Goal: Task Accomplishment & Management: Use online tool/utility

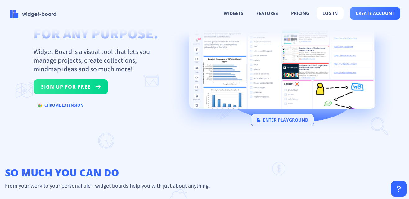
scroll to position [41, 0]
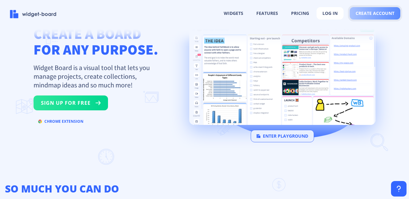
click at [370, 12] on span "create account" at bounding box center [375, 13] width 39 height 5
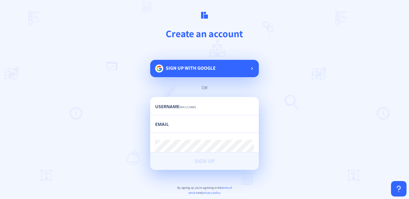
click at [166, 70] on span "Sign up with google" at bounding box center [191, 68] width 50 height 7
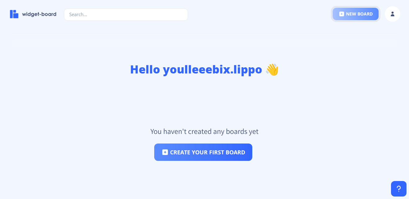
click at [344, 14] on icon at bounding box center [342, 14] width 5 height 5
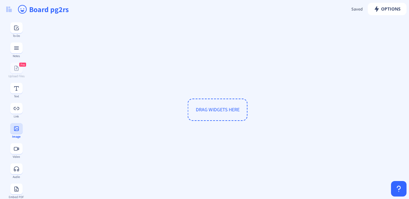
click at [17, 131] on button at bounding box center [16, 128] width 12 height 11
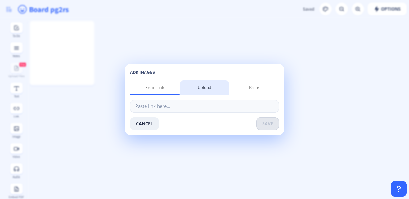
click at [202, 86] on div "Upload" at bounding box center [205, 87] width 50 height 15
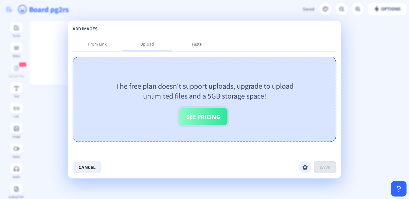
click at [212, 120] on button "See Pricing" at bounding box center [203, 116] width 48 height 17
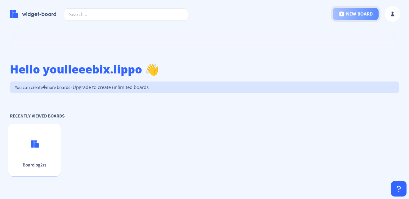
click at [366, 11] on button "new board" at bounding box center [356, 14] width 46 height 12
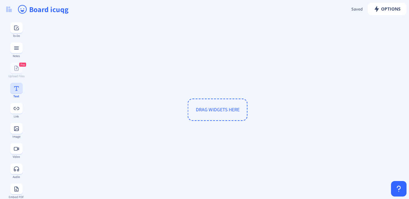
click at [16, 92] on button at bounding box center [16, 88] width 12 height 11
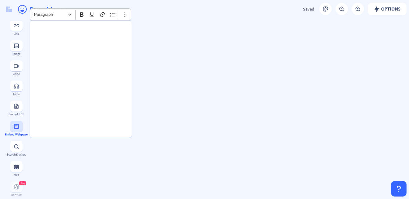
scroll to position [81, 0]
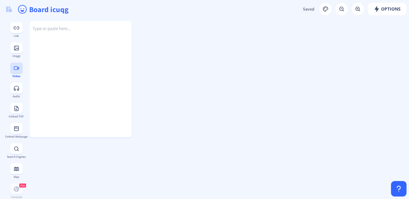
click at [14, 71] on button at bounding box center [16, 68] width 12 height 11
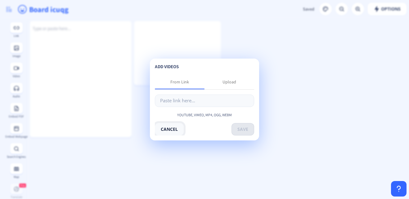
click at [165, 123] on button "cancel" at bounding box center [169, 129] width 29 height 12
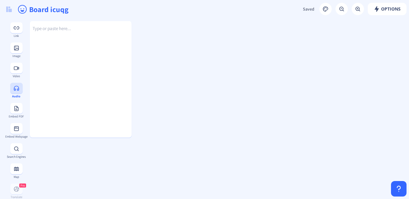
click at [15, 92] on button at bounding box center [16, 88] width 12 height 11
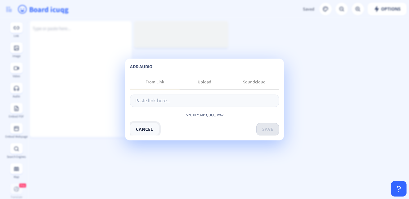
click at [143, 126] on button "cancel" at bounding box center [144, 129] width 29 height 12
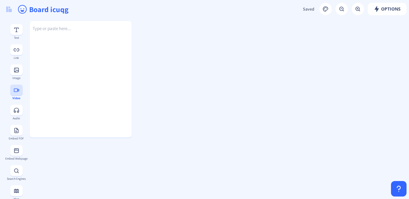
scroll to position [56, 0]
click at [16, 75] on button at bounding box center [16, 72] width 12 height 11
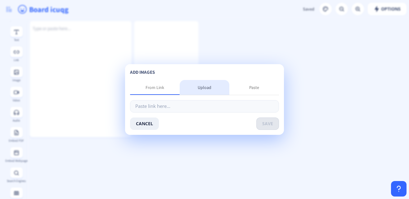
click at [205, 85] on div "Upload" at bounding box center [205, 87] width 50 height 15
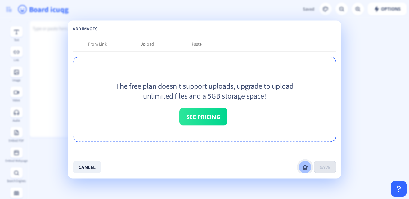
click at [308, 166] on icon at bounding box center [305, 167] width 5 height 5
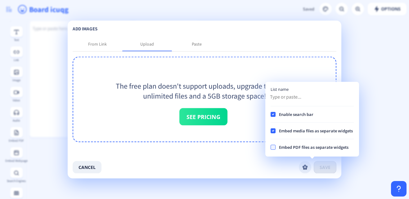
click at [184, 161] on div "cancel save" at bounding box center [205, 167] width 264 height 12
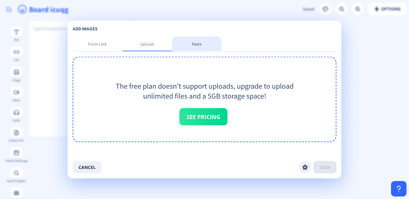
click at [202, 47] on div "Paste" at bounding box center [197, 44] width 50 height 15
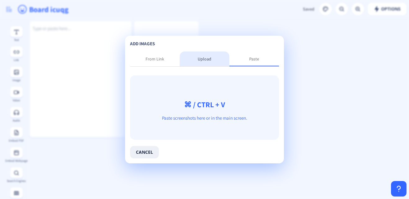
click at [198, 58] on div "Upload" at bounding box center [205, 59] width 14 height 6
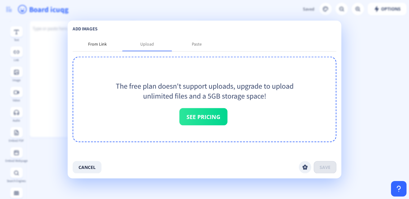
click at [95, 40] on div "From Link" at bounding box center [98, 44] width 50 height 15
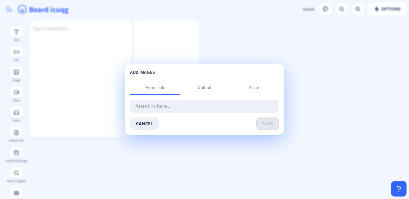
click at [159, 106] on input "text" at bounding box center [204, 106] width 149 height 12
paste input "[URL][DOMAIN_NAME]"
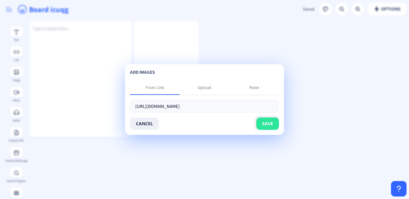
click at [270, 120] on button "save" at bounding box center [267, 124] width 23 height 12
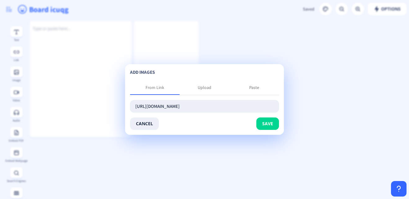
click at [241, 109] on input "[URL][DOMAIN_NAME]" at bounding box center [204, 106] width 149 height 12
type input "h"
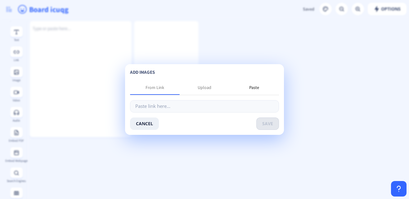
click at [258, 88] on div "Paste" at bounding box center [254, 87] width 10 height 6
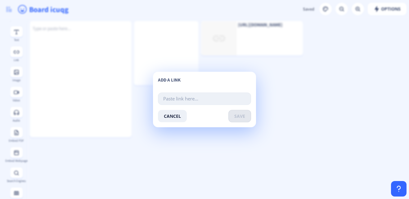
click at [221, 97] on input "text" at bounding box center [204, 99] width 93 height 12
paste input "[URL][DOMAIN_NAME]"
type input "[URL][DOMAIN_NAME]"
click at [245, 115] on span "save" at bounding box center [239, 116] width 11 height 5
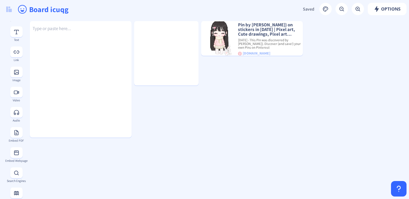
click at [16, 79] on div "Image" at bounding box center [16, 80] width 23 height 3
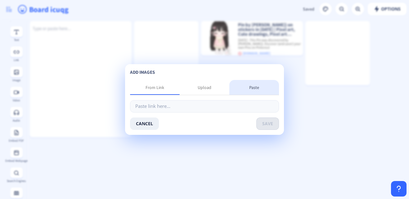
click at [258, 89] on div "Paste" at bounding box center [254, 87] width 10 height 6
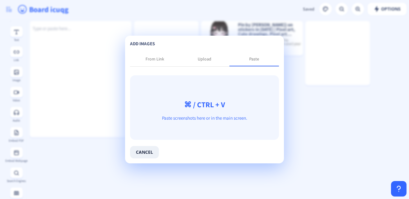
click at [208, 98] on div "⌘ / CTRL + V Paste screenshots here or in the main screen." at bounding box center [204, 107] width 149 height 65
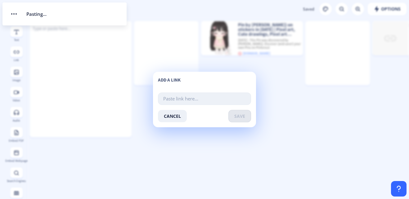
drag, startPoint x: 208, startPoint y: 98, endPoint x: 197, endPoint y: 97, distance: 10.3
click at [197, 97] on input "text" at bounding box center [204, 99] width 93 height 12
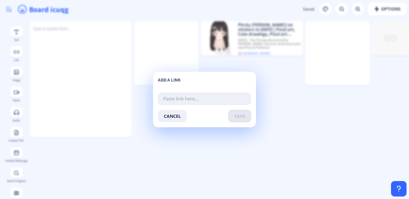
paste input "[URL][DOMAIN_NAME]"
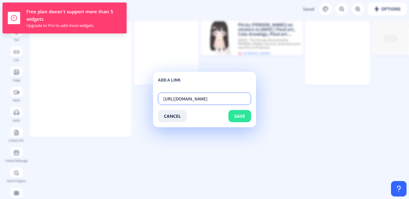
type input "[URL][DOMAIN_NAME]"
click at [245, 114] on span "save" at bounding box center [239, 116] width 11 height 5
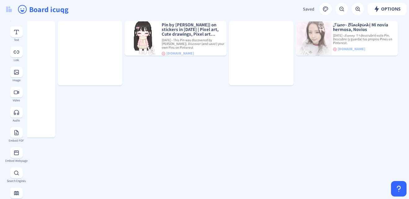
scroll to position [0, 76]
click at [248, 64] on div at bounding box center [261, 53] width 65 height 65
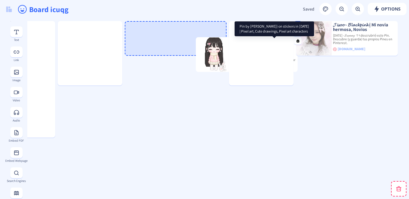
drag, startPoint x: 194, startPoint y: 30, endPoint x: 265, endPoint y: 47, distance: 73.6
click at [265, 47] on p "Pin by [PERSON_NAME]} on stickers in [DATE] | Pixel art, Cute drawings, Pixel a…" at bounding box center [265, 46] width 66 height 14
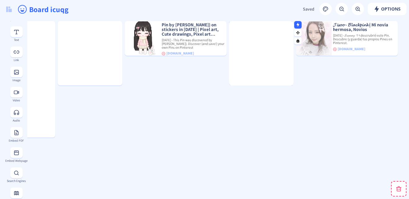
click at [265, 47] on div at bounding box center [261, 53] width 65 height 65
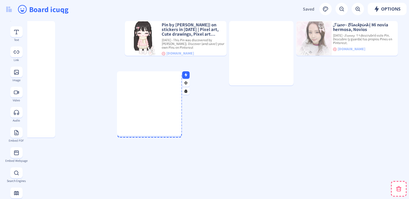
drag, startPoint x: 266, startPoint y: 48, endPoint x: 161, endPoint y: 93, distance: 113.6
click at [161, 93] on div at bounding box center [149, 103] width 65 height 65
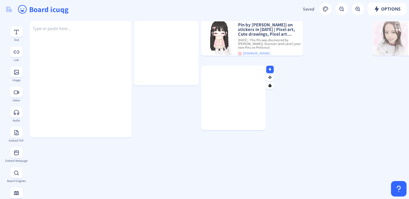
scroll to position [0, 0]
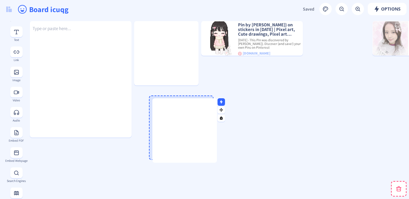
drag, startPoint x: 240, startPoint y: 111, endPoint x: 188, endPoint y: 144, distance: 60.7
click at [188, 144] on div at bounding box center [184, 130] width 65 height 65
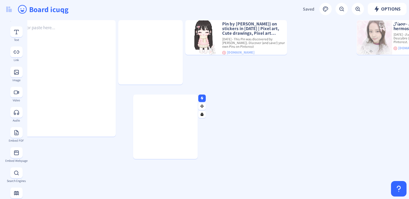
scroll to position [0, 16]
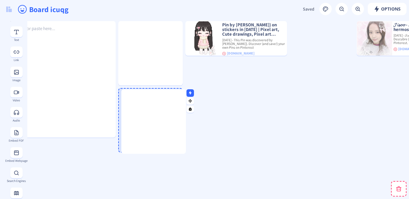
drag, startPoint x: 189, startPoint y: 119, endPoint x: 177, endPoint y: 112, distance: 13.3
click at [177, 112] on div at bounding box center [153, 121] width 65 height 65
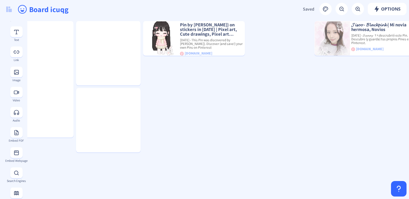
scroll to position [0, 67]
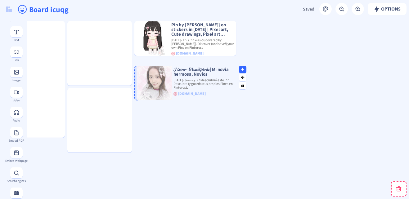
drag, startPoint x: 335, startPoint y: 34, endPoint x: 165, endPoint y: 78, distance: 175.2
click at [165, 78] on img at bounding box center [154, 83] width 35 height 34
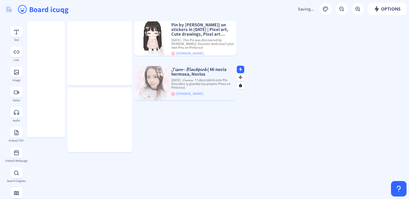
scroll to position [0, 0]
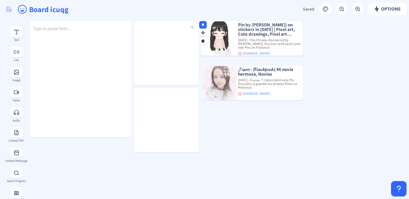
click at [168, 52] on img at bounding box center [166, 53] width 65 height 65
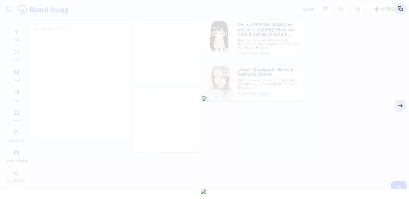
click at [205, 96] on div at bounding box center [204, 99] width 409 height 199
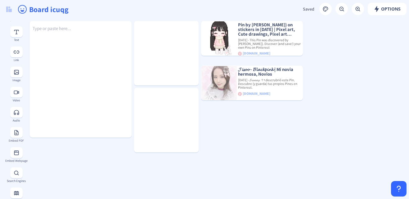
drag, startPoint x: 311, startPoint y: 145, endPoint x: 232, endPoint y: 5, distance: 160.5
click at [232, 5] on app-new "Options Saved Saving... Board icuqg Type or paste here... Pin by [PERSON_NAME]}…" at bounding box center [204, 99] width 409 height 199
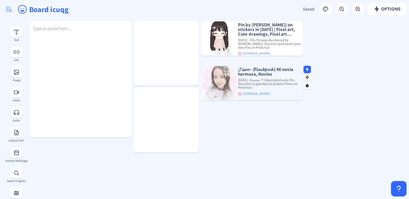
drag, startPoint x: 214, startPoint y: 3, endPoint x: 264, endPoint y: 81, distance: 93.2
click at [264, 81] on app-new "Options Saved Saving... Board icuqg Type or paste here... Pin by [PERSON_NAME]}…" at bounding box center [204, 99] width 409 height 199
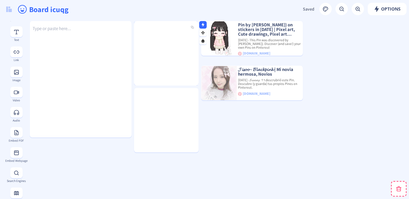
click at [169, 47] on img at bounding box center [166, 53] width 65 height 65
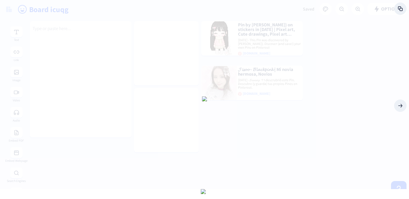
click at [383, 40] on div at bounding box center [204, 99] width 409 height 199
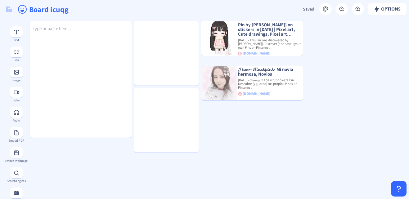
drag, startPoint x: 298, startPoint y: 102, endPoint x: 179, endPoint y: -3, distance: 158.5
click at [179, 0] on html "new board Options Saved Saving... Board icuqg Type or paste here... Pin by [PER…" at bounding box center [204, 99] width 409 height 199
click at [308, 85] on icon at bounding box center [307, 85] width 3 height 3
click at [308, 87] on nb-icon at bounding box center [307, 85] width 6 height 6
click at [308, 78] on rect at bounding box center [307, 77] width 4 height 4
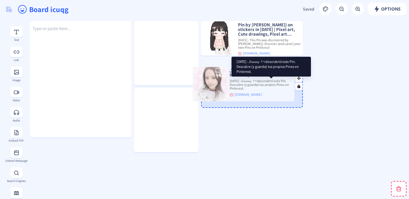
drag, startPoint x: 271, startPoint y: 85, endPoint x: 263, endPoint y: 86, distance: 8.7
click at [263, 86] on p "[DATE] - 𝓢𝓾𝓷𝓷𝔂 ꣑ৎ descrubrió este Pin. Descubre (y guarda) tus propios Pines en…" at bounding box center [261, 84] width 66 height 11
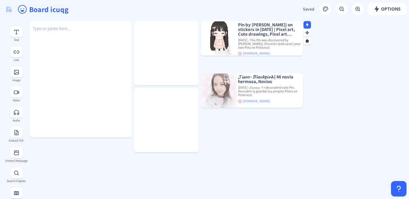
click at [308, 23] on rect at bounding box center [307, 25] width 4 height 4
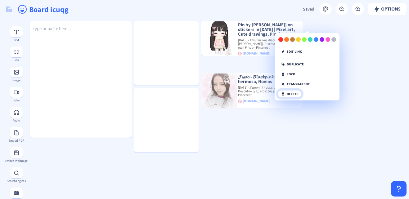
click at [290, 90] on button "delete" at bounding box center [290, 93] width 24 height 7
click at [295, 90] on button "click again" at bounding box center [294, 93] width 32 height 7
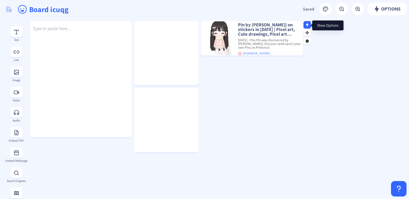
click at [308, 24] on rect at bounding box center [307, 25] width 4 height 4
click at [305, 24] on nb-icon at bounding box center [307, 24] width 6 height 6
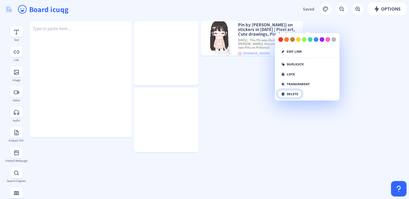
click at [287, 90] on button "delete" at bounding box center [290, 93] width 24 height 7
click at [287, 90] on button "click again" at bounding box center [294, 93] width 32 height 7
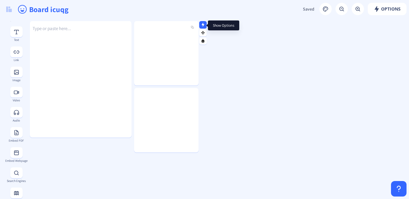
click at [201, 24] on nb-icon at bounding box center [203, 24] width 6 height 6
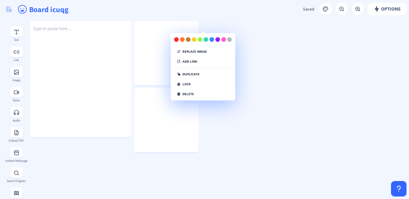
click at [191, 85] on div "Replace Image add link duplicate lock delete" at bounding box center [203, 67] width 64 height 61
click at [185, 90] on button "delete" at bounding box center [185, 93] width 24 height 7
click at [184, 90] on button "click again" at bounding box center [189, 93] width 32 height 7
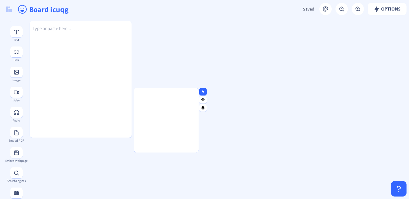
click at [197, 111] on div at bounding box center [197, 120] width 3 height 65
click at [186, 134] on div at bounding box center [166, 120] width 65 height 65
click at [201, 92] on icon at bounding box center [203, 92] width 4 height 4
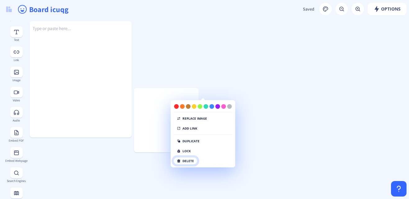
click at [184, 157] on button "delete" at bounding box center [185, 160] width 24 height 7
click at [182, 157] on button "click again" at bounding box center [189, 160] width 32 height 7
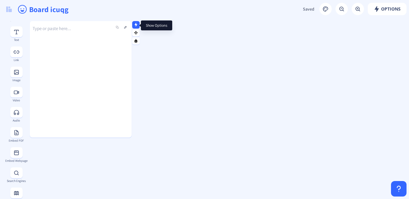
click at [136, 23] on icon at bounding box center [136, 25] width 4 height 4
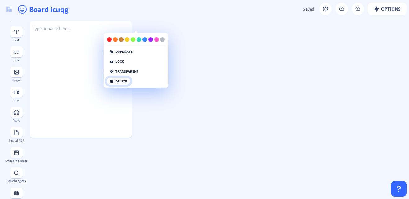
click at [117, 78] on button "delete" at bounding box center [118, 81] width 24 height 7
click at [117, 78] on button "click again" at bounding box center [122, 81] width 32 height 7
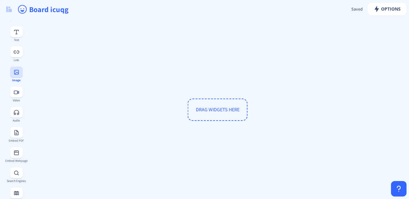
click at [17, 74] on button at bounding box center [16, 72] width 12 height 11
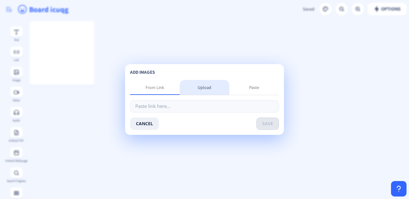
click at [203, 85] on div "Upload" at bounding box center [205, 87] width 50 height 15
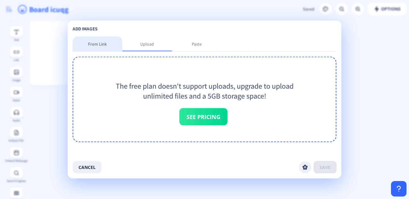
click at [82, 39] on div "From Link" at bounding box center [98, 44] width 50 height 15
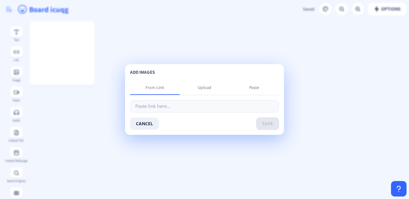
click at [184, 41] on app-new "Options Saved Saving... Board icuqg To-Do Notes Pro Upload Files Text Link Imag…" at bounding box center [204, 99] width 409 height 199
click at [140, 120] on button "cancel" at bounding box center [144, 124] width 29 height 12
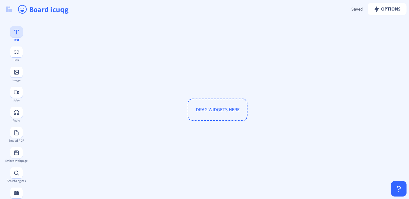
click at [16, 34] on rect at bounding box center [16, 32] width 6 height 6
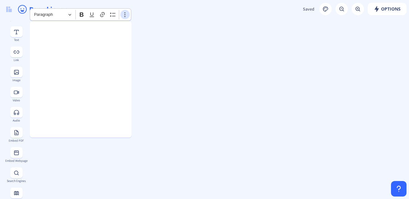
click at [126, 15] on icon "Editor toolbar" at bounding box center [125, 14] width 6 height 6
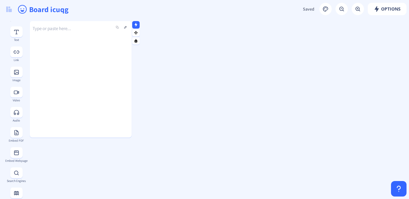
click at [62, 29] on p "Type or paste here..." at bounding box center [81, 28] width 102 height 6
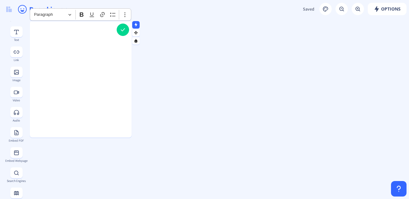
click at [65, 31] on div "Rich Text Editor, main" at bounding box center [81, 28] width 102 height 15
click at [136, 25] on icon at bounding box center [136, 25] width 3 height 4
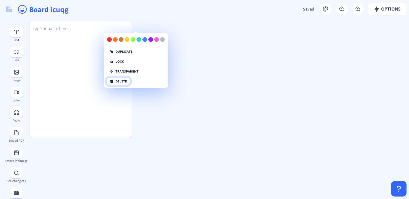
click at [115, 78] on button "delete" at bounding box center [118, 81] width 24 height 7
click at [115, 78] on button "click again" at bounding box center [122, 81] width 32 height 7
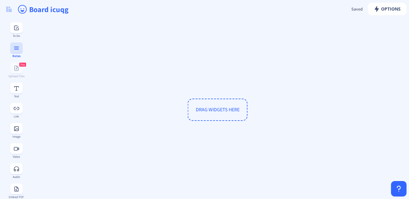
click at [14, 49] on rect at bounding box center [16, 49] width 5 height 1
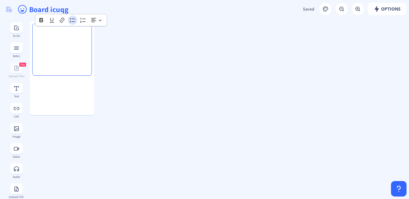
click at [74, 20] on icon "Editor toolbar" at bounding box center [73, 20] width 6 height 6
click at [59, 39] on div "Rich Text Editor, main" at bounding box center [62, 49] width 54 height 47
click at [99, 27] on nb-icon at bounding box center [99, 24] width 6 height 6
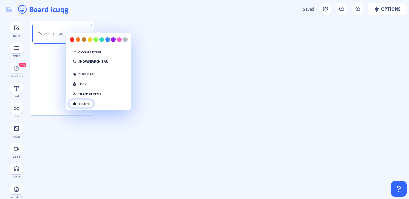
click at [79, 100] on button "delete" at bounding box center [81, 103] width 24 height 7
click at [80, 100] on button "click again" at bounding box center [85, 103] width 32 height 7
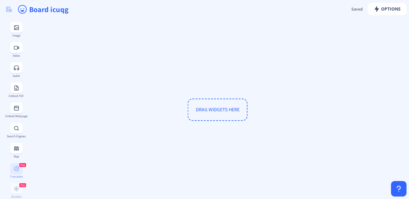
scroll to position [112, 0]
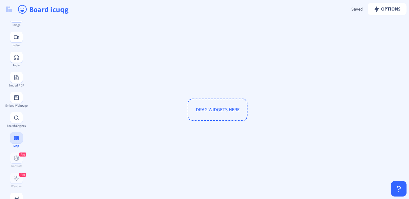
click at [15, 140] on icon at bounding box center [16, 138] width 5 height 4
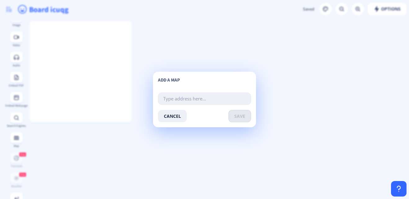
click at [192, 99] on input "text" at bounding box center [204, 99] width 93 height 12
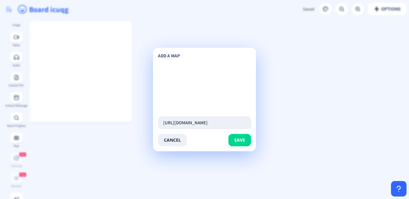
click at [243, 121] on input "[URL][DOMAIN_NAME]" at bounding box center [204, 123] width 93 height 12
type input "h"
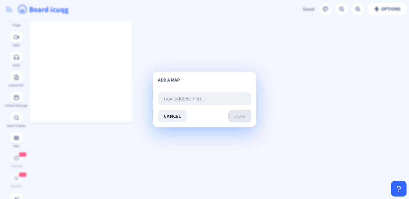
click at [213, 97] on input "text" at bounding box center [204, 99] width 93 height 12
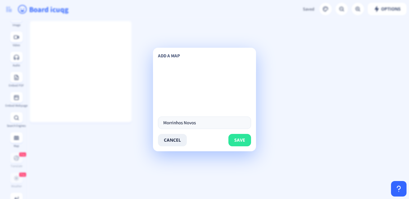
type input "Morrinhos Novos"
click at [246, 137] on button "save" at bounding box center [239, 140] width 23 height 12
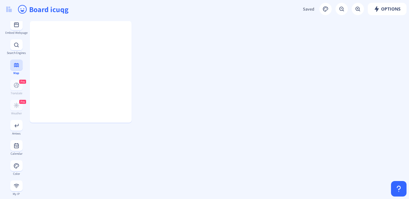
scroll to position [190, 0]
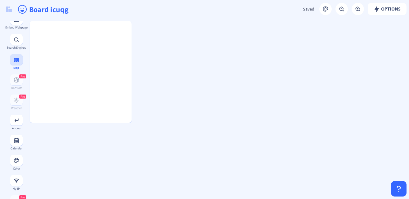
click at [18, 150] on div "Calendar" at bounding box center [16, 148] width 23 height 3
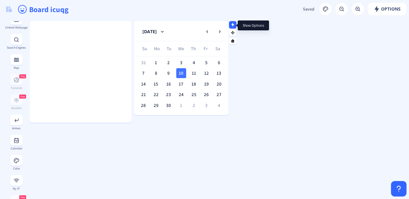
click at [233, 25] on rect at bounding box center [233, 25] width 4 height 4
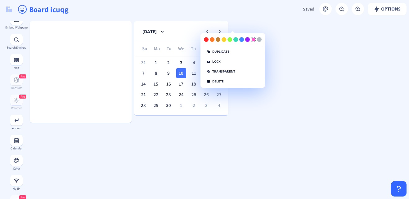
click at [252, 39] on div at bounding box center [253, 39] width 5 height 5
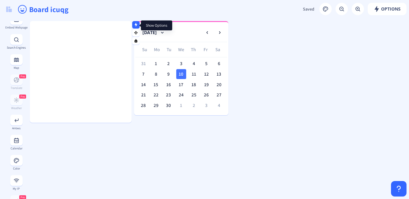
click at [135, 25] on rect at bounding box center [136, 25] width 4 height 4
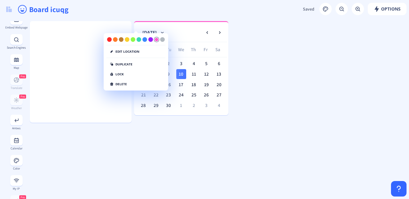
click at [156, 39] on div at bounding box center [156, 39] width 5 height 5
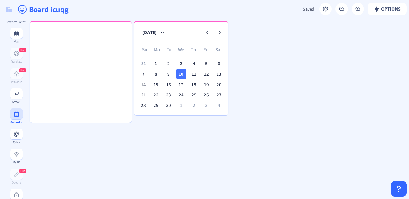
scroll to position [217, 0]
click at [18, 139] on button at bounding box center [16, 133] width 12 height 11
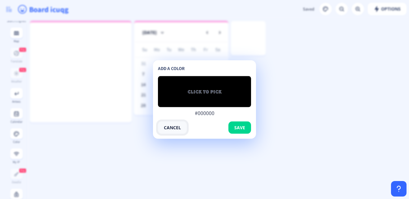
click at [169, 127] on button "cancel" at bounding box center [172, 128] width 29 height 12
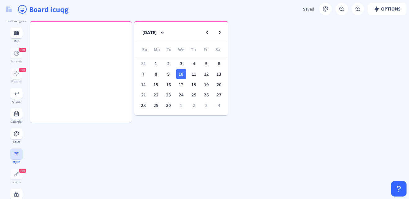
click at [15, 157] on rect at bounding box center [16, 154] width 6 height 6
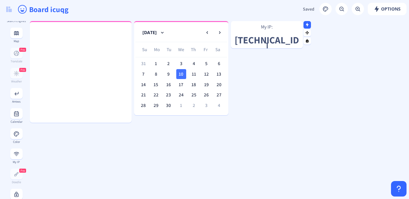
click at [277, 28] on p "My IP:" at bounding box center [267, 27] width 72 height 6
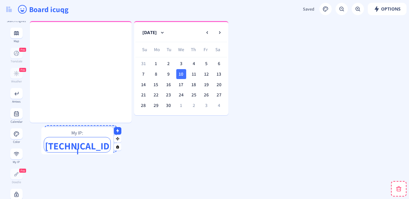
drag, startPoint x: 277, startPoint y: 28, endPoint x: 75, endPoint y: 142, distance: 231.7
click at [75, 136] on p "My IP:" at bounding box center [77, 133] width 72 height 6
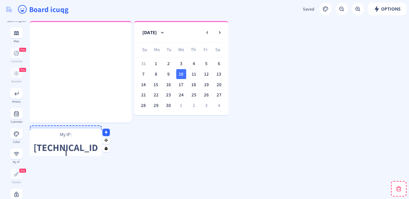
drag, startPoint x: 82, startPoint y: 137, endPoint x: 81, endPoint y: 133, distance: 4.4
click at [81, 133] on p "My IP:" at bounding box center [66, 134] width 72 height 6
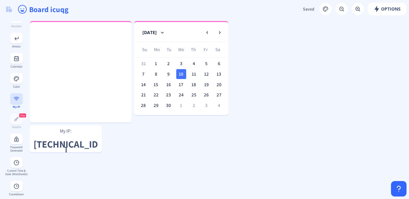
scroll to position [272, 0]
click at [16, 142] on icon at bounding box center [16, 138] width 4 height 5
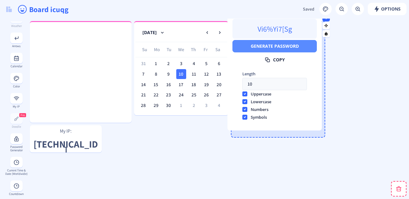
drag, startPoint x: 318, startPoint y: 63, endPoint x: 315, endPoint y: 56, distance: 8.6
click at [315, 56] on button "Copy" at bounding box center [274, 60] width 84 height 12
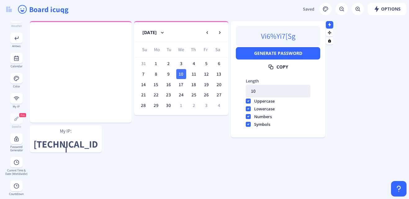
click at [271, 85] on input "10" at bounding box center [278, 91] width 65 height 12
type input "1"
click at [0, 162] on html "new board Options Saved Saving... Board icuqg [DATE] Su Mo Tu We Th Fr Sa 31 1 …" at bounding box center [204, 99] width 409 height 199
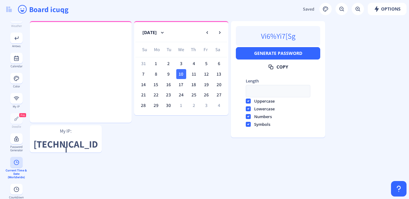
click at [16, 168] on button at bounding box center [16, 162] width 12 height 11
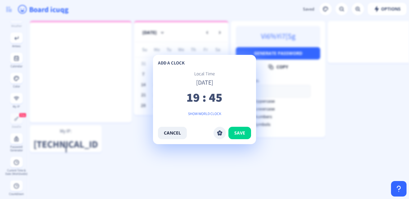
click at [160, 159] on app-new "Options Saved Saving... Board icuqg [DATE] Su Mo Tu We Th Fr Sa 31 1 2 3 4 5 6 …" at bounding box center [204, 99] width 409 height 199
click at [168, 132] on button "cancel" at bounding box center [172, 133] width 29 height 12
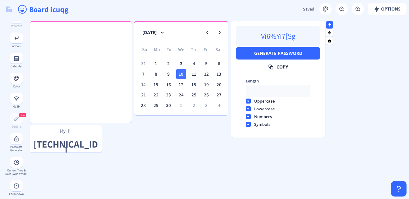
click at [328, 26] on nb-icon at bounding box center [329, 24] width 6 height 6
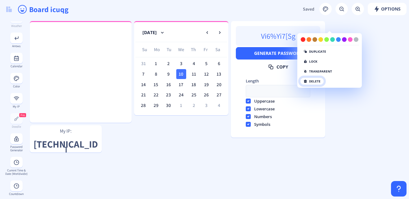
click at [313, 78] on button "delete" at bounding box center [312, 81] width 24 height 7
click at [307, 78] on button "click again" at bounding box center [316, 81] width 32 height 7
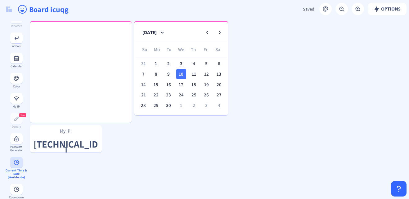
click at [15, 165] on button at bounding box center [16, 162] width 12 height 11
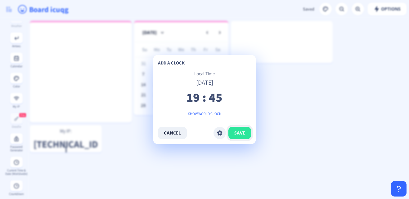
click at [242, 128] on button "save" at bounding box center [239, 133] width 23 height 12
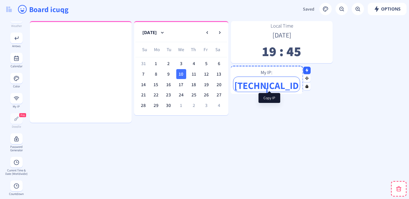
drag, startPoint x: 72, startPoint y: 141, endPoint x: 273, endPoint y: 82, distance: 209.2
click at [273, 82] on p "[TECHNICAL_ID]" at bounding box center [266, 84] width 66 height 5
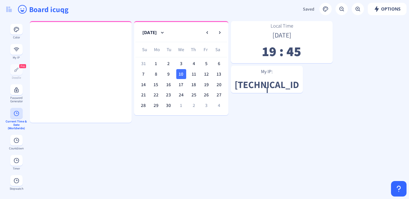
scroll to position [328, 0]
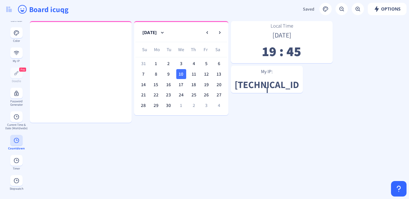
click at [18, 150] on div "Countdown" at bounding box center [16, 148] width 23 height 3
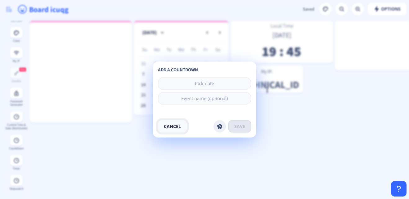
click at [169, 122] on button "cancel" at bounding box center [172, 126] width 29 height 12
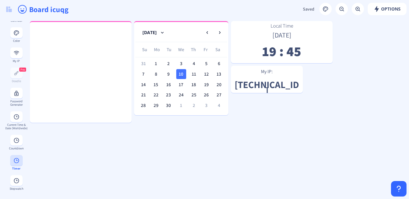
click at [15, 164] on button at bounding box center [16, 160] width 12 height 11
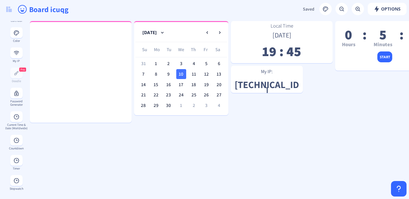
click at [375, 36] on div "5" at bounding box center [383, 34] width 19 height 7
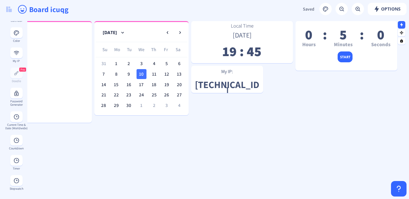
scroll to position [0, 39]
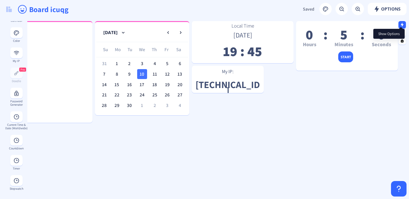
click at [400, 22] on nb-icon at bounding box center [402, 24] width 6 height 6
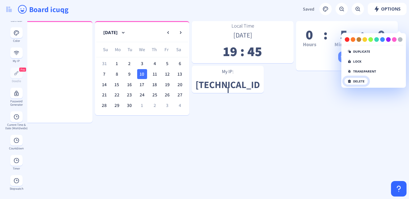
click at [358, 78] on button "delete" at bounding box center [356, 81] width 24 height 7
click at [349, 78] on button "click again" at bounding box center [360, 81] width 32 height 7
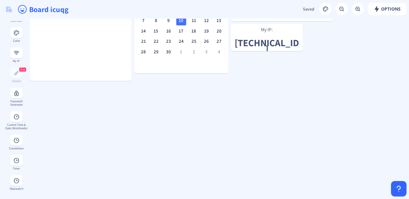
scroll to position [51, 0]
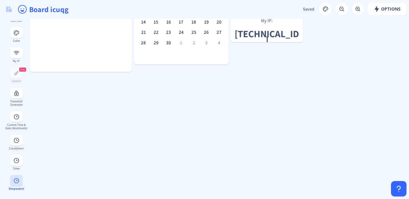
click at [16, 186] on button at bounding box center [16, 180] width 12 height 11
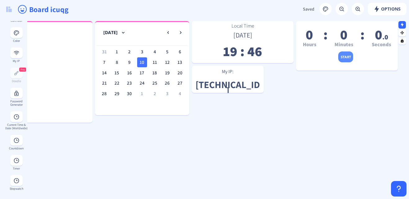
scroll to position [0, 39]
click at [402, 24] on icon at bounding box center [402, 25] width 3 height 4
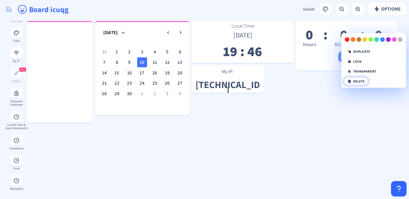
click at [358, 78] on button "delete" at bounding box center [356, 81] width 24 height 7
click at [358, 78] on button "click again" at bounding box center [360, 81] width 32 height 7
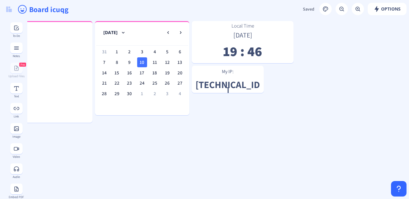
scroll to position [0, 0]
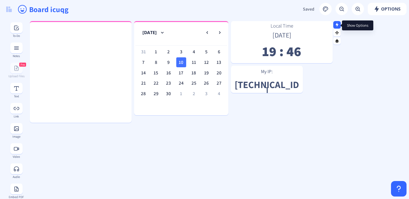
click at [337, 23] on icon at bounding box center [337, 25] width 4 height 4
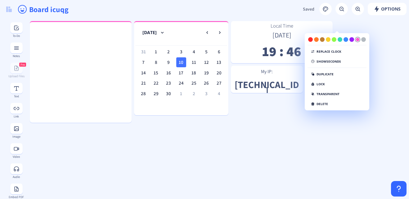
click at [358, 39] on div at bounding box center [357, 39] width 5 height 5
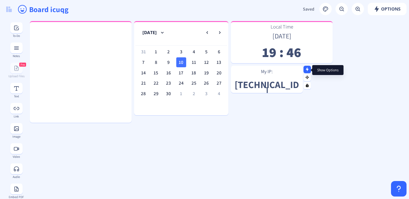
click at [309, 70] on nb-icon at bounding box center [307, 69] width 6 height 6
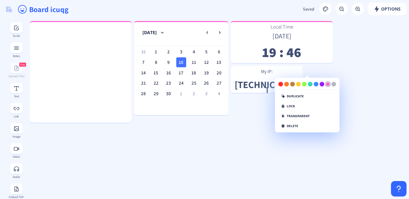
click at [327, 83] on div at bounding box center [328, 84] width 5 height 5
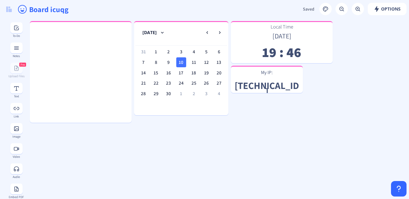
click at [314, 8] on span "Saved" at bounding box center [308, 9] width 11 height 6
click at [329, 9] on rect at bounding box center [325, 9] width 6 height 6
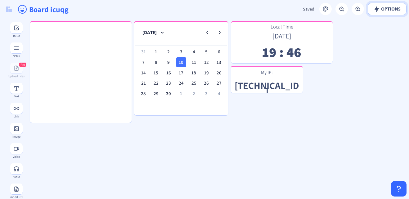
click at [397, 7] on span "Options" at bounding box center [387, 9] width 27 height 5
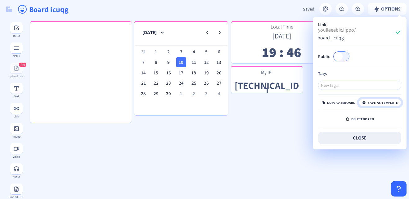
click at [376, 99] on button "save as template" at bounding box center [380, 102] width 43 height 7
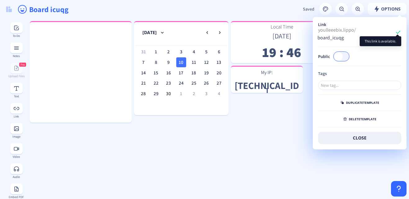
click at [398, 31] on rect at bounding box center [398, 32] width 6 height 6
click at [367, 132] on button "close" at bounding box center [359, 138] width 83 height 12
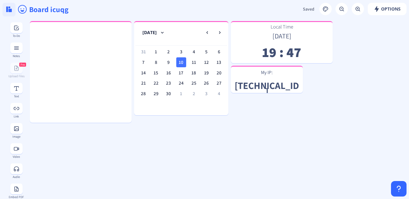
click at [8, 11] on img at bounding box center [9, 10] width 6 height 6
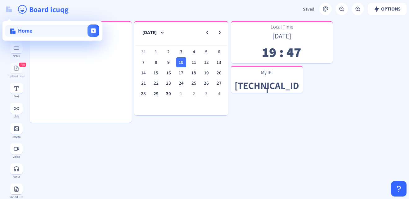
click at [37, 35] on div "Home" at bounding box center [51, 30] width 92 height 11
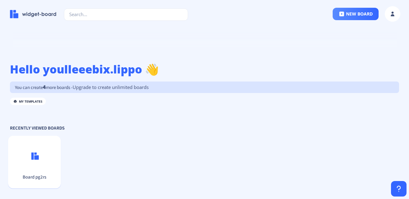
scroll to position [119, 0]
